Goal: Task Accomplishment & Management: Use online tool/utility

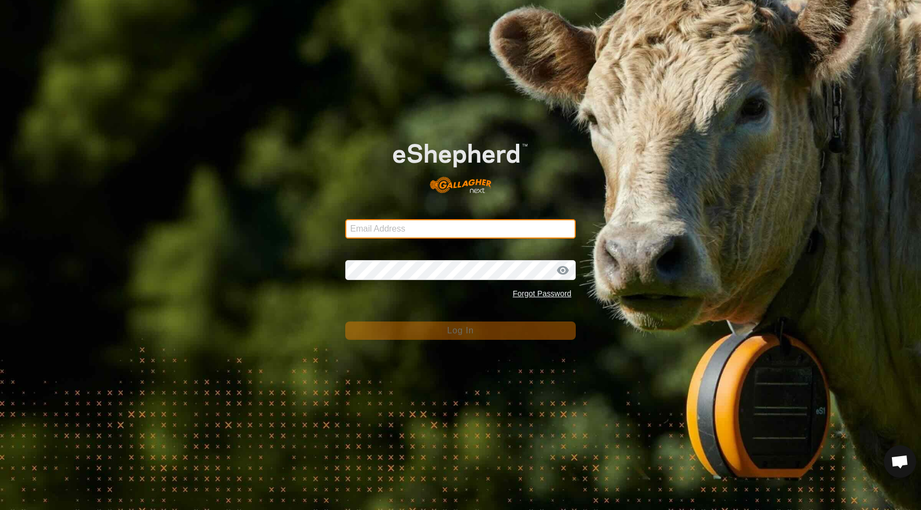
type input "[EMAIL_ADDRESS][DOMAIN_NAME]"
click at [453, 332] on span "Log In" at bounding box center [460, 330] width 26 height 9
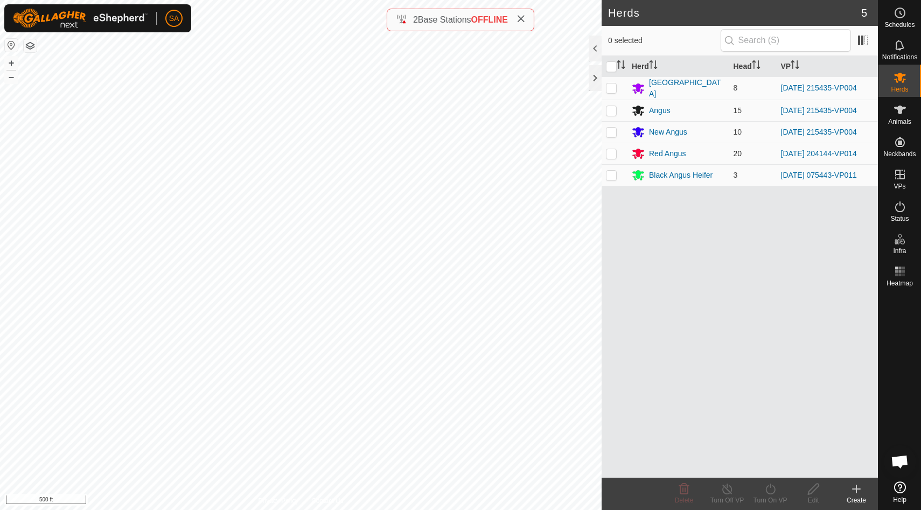
click at [614, 150] on p-checkbox at bounding box center [611, 153] width 11 height 9
checkbox input "true"
click at [772, 494] on icon at bounding box center [771, 489] width 10 height 11
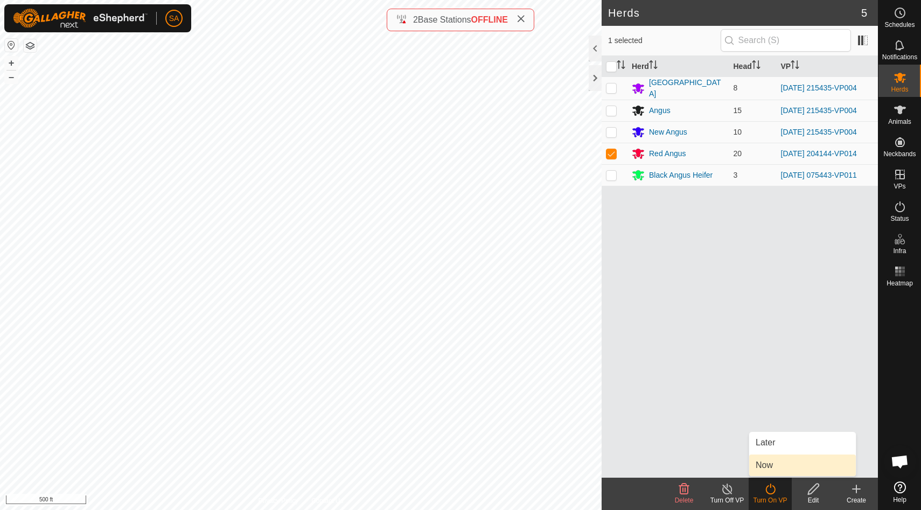
click at [779, 466] on link "Now" at bounding box center [802, 466] width 107 height 22
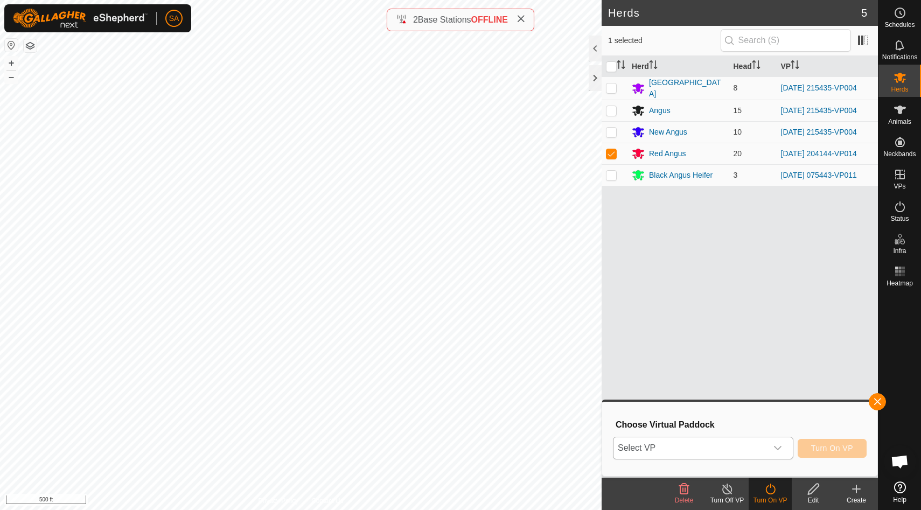
click at [778, 447] on icon "dropdown trigger" at bounding box center [778, 448] width 9 height 9
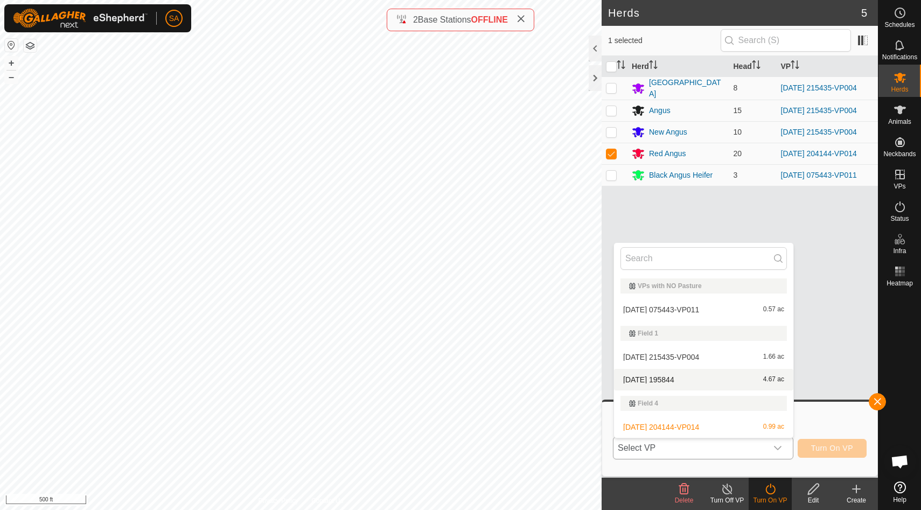
click at [743, 379] on li "[DATE] 195844 4.67 ac" at bounding box center [703, 380] width 179 height 22
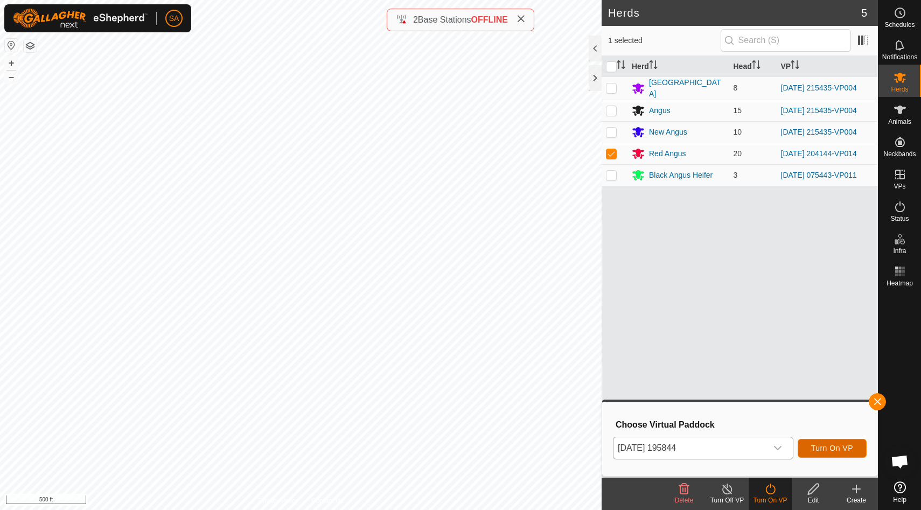
click at [836, 450] on span "Turn On VP" at bounding box center [832, 448] width 42 height 9
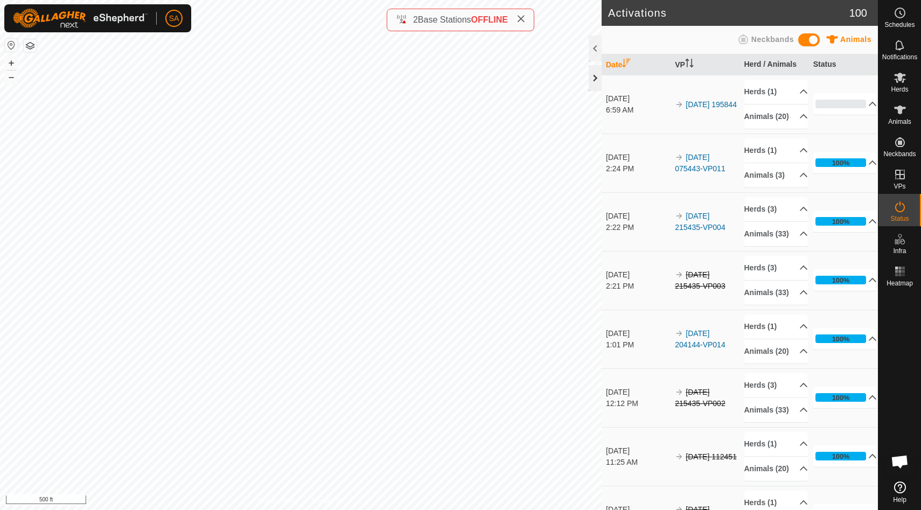
click at [593, 79] on div at bounding box center [595, 78] width 13 height 26
